Goal: Task Accomplishment & Management: Use online tool/utility

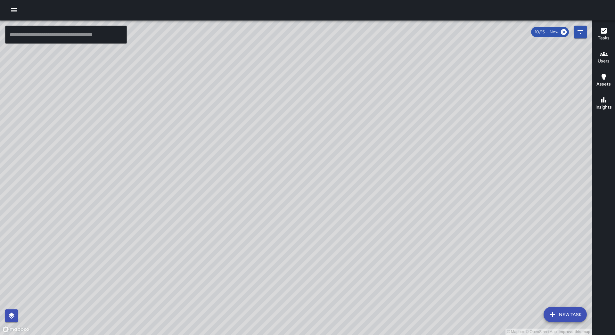
click at [11, 9] on icon "button" at bounding box center [14, 10] width 8 height 8
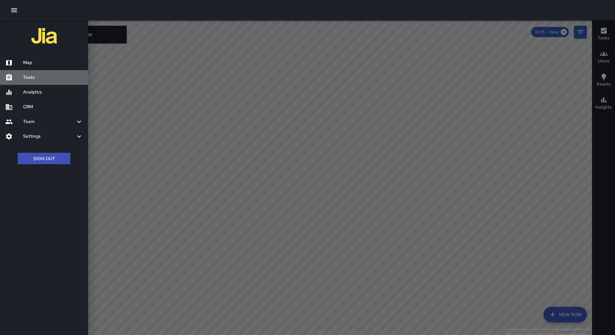
click at [52, 77] on h6 "Tasks" at bounding box center [53, 77] width 60 height 7
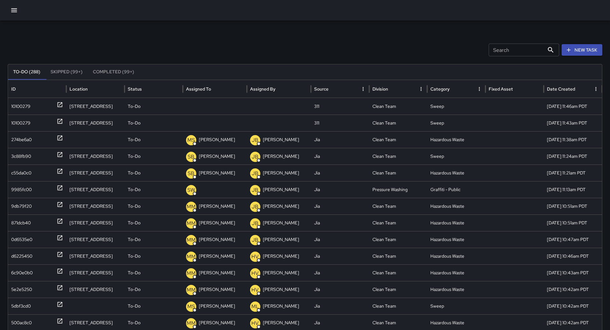
click at [215, 88] on icon "Sort" at bounding box center [216, 89] width 4 height 4
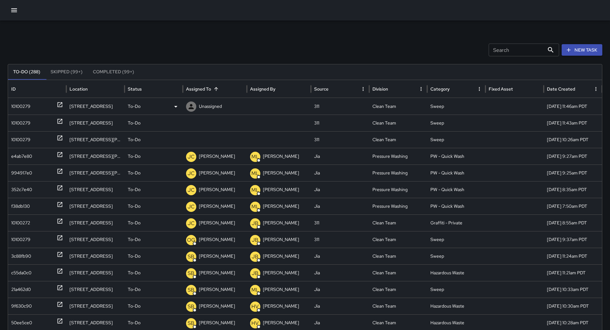
click at [24, 102] on div "10100279" at bounding box center [20, 106] width 19 height 16
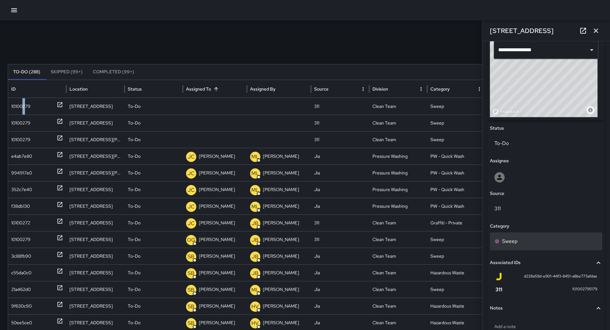
scroll to position [256, 0]
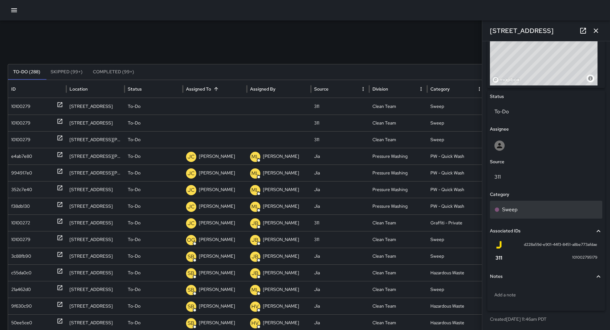
click at [534, 216] on div "Sweep" at bounding box center [546, 210] width 112 height 18
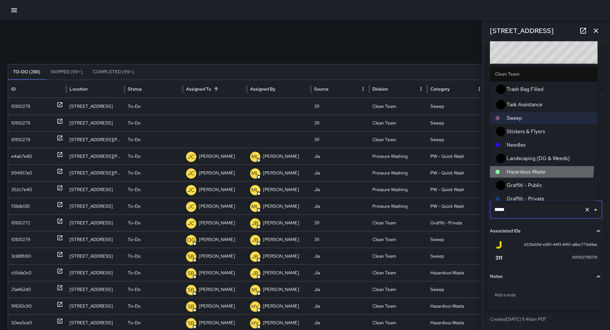
click at [534, 166] on li "Hazardous Waste" at bounding box center [544, 172] width 108 height 12
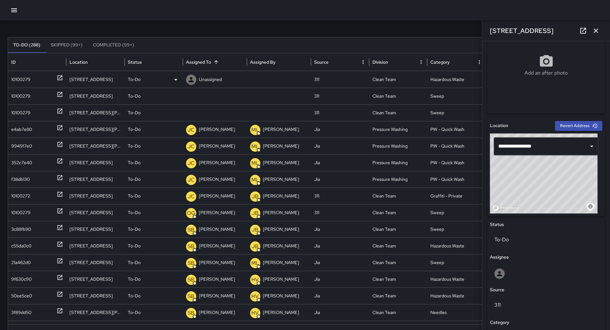
scroll to position [0, 0]
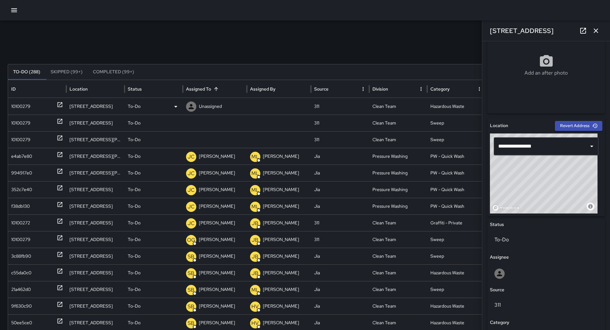
click at [204, 103] on p "Unassigned" at bounding box center [210, 106] width 23 height 16
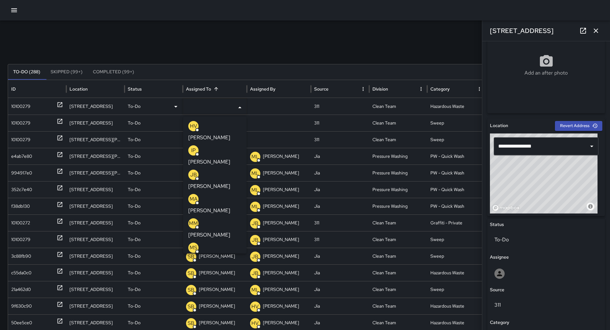
click at [219, 231] on p "[PERSON_NAME]" at bounding box center [209, 235] width 42 height 8
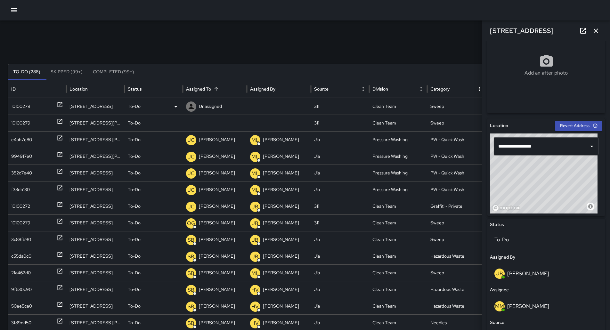
click at [42, 109] on div "10100279" at bounding box center [37, 106] width 52 height 16
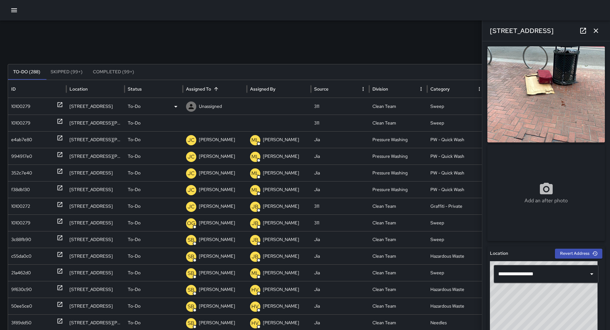
click at [170, 109] on div "To-Do" at bounding box center [154, 106] width 52 height 16
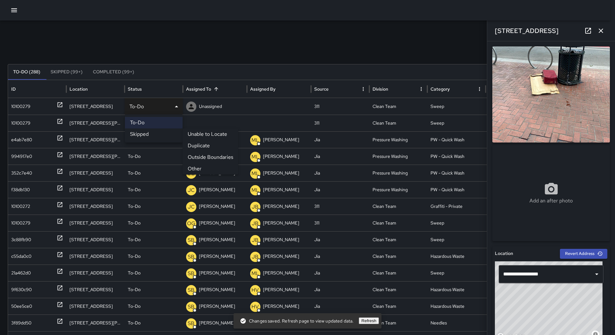
click at [198, 169] on li "Other" at bounding box center [211, 169] width 56 height 12
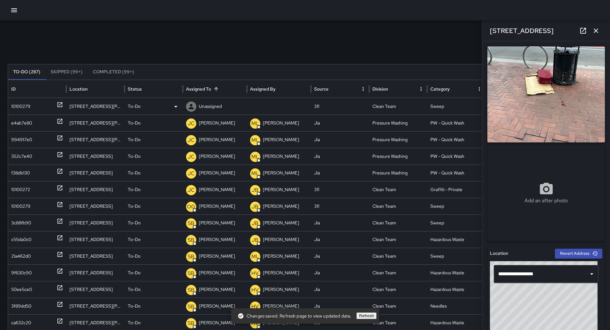
click at [37, 103] on div "10100279" at bounding box center [37, 106] width 52 height 16
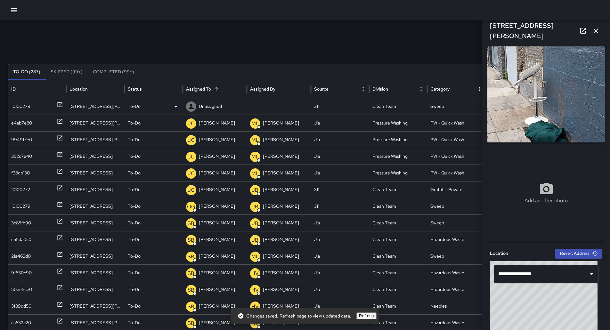
click at [183, 106] on div "Unassigned" at bounding box center [215, 106] width 64 height 17
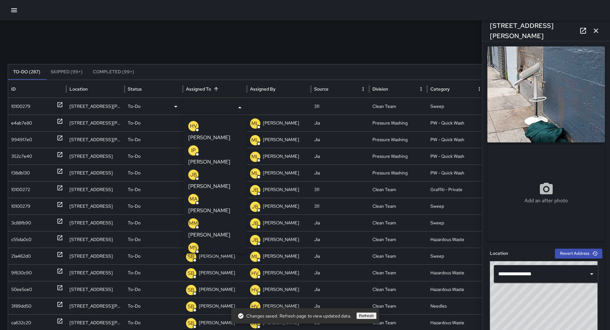
click at [177, 107] on icon at bounding box center [176, 107] width 8 height 8
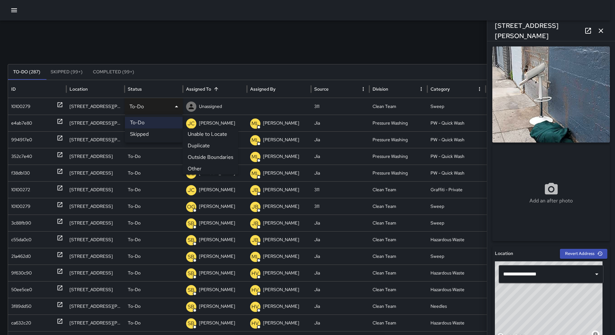
click at [195, 168] on li "Other" at bounding box center [211, 169] width 56 height 12
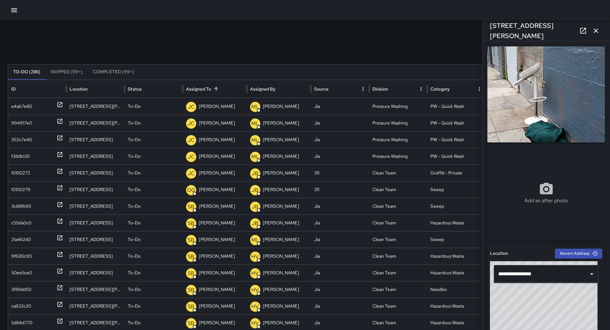
click at [13, 8] on icon "button" at bounding box center [14, 10] width 6 height 4
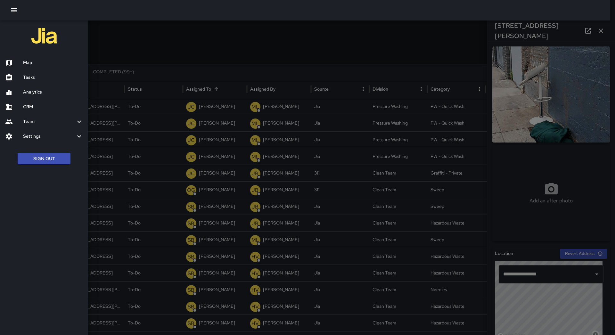
click at [39, 60] on h6 "Map" at bounding box center [53, 62] width 60 height 7
